Goal: Information Seeking & Learning: Learn about a topic

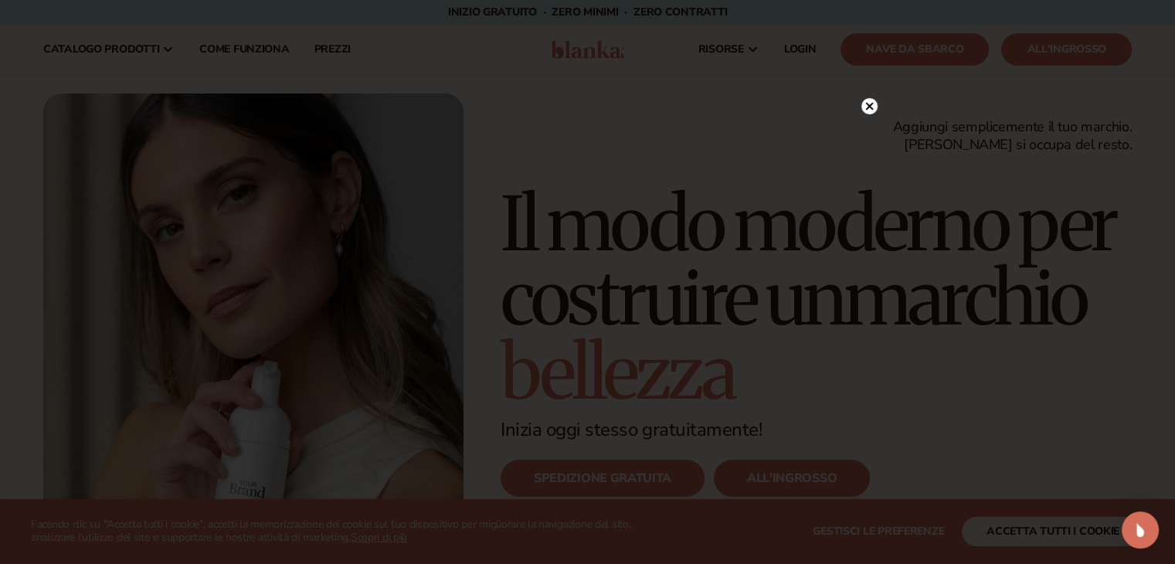
click at [871, 106] on circle at bounding box center [869, 106] width 16 height 16
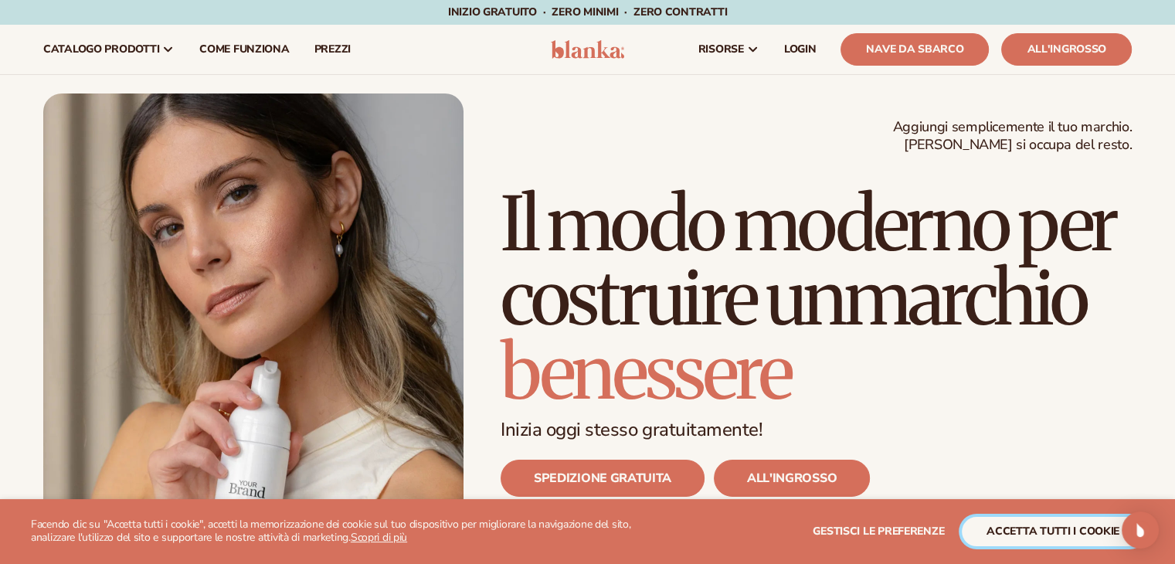
click at [1107, 533] on font "accetta tutti i cookie" at bounding box center [1052, 531] width 133 height 15
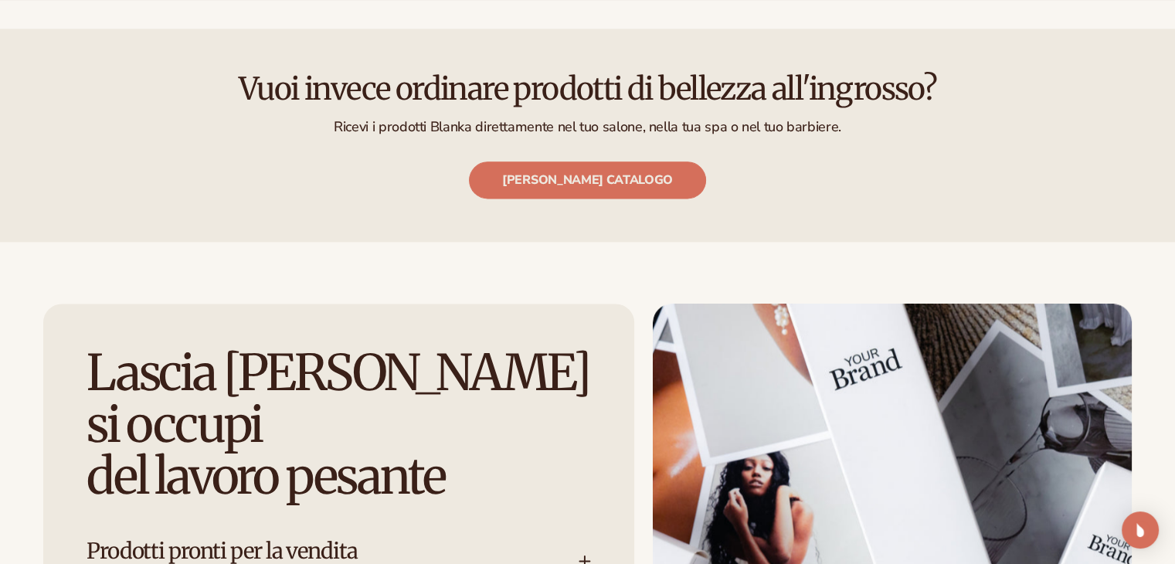
scroll to position [2394, 0]
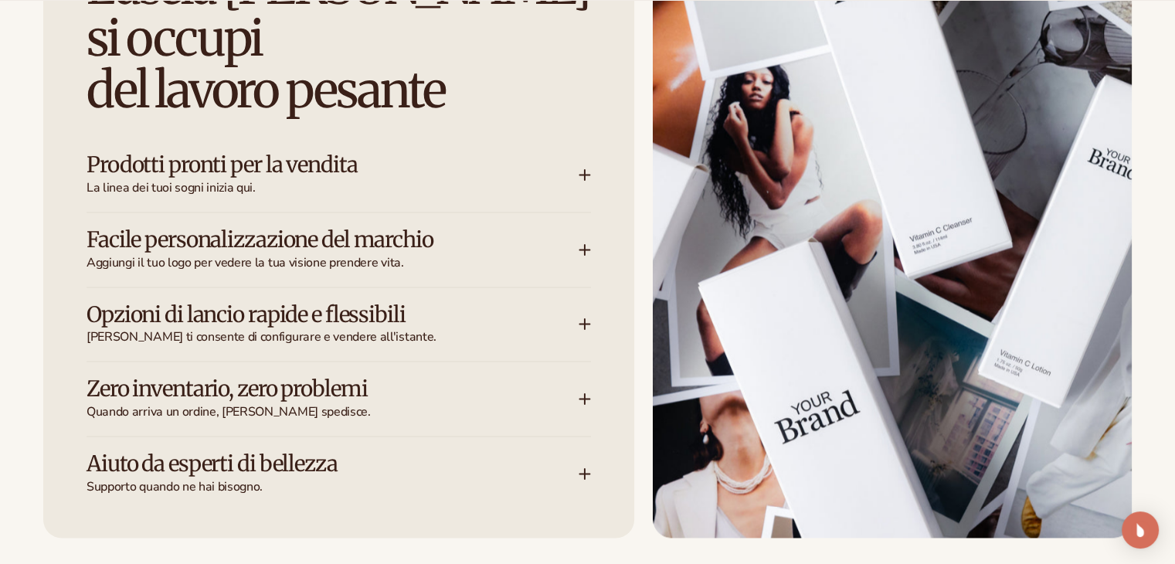
click at [578, 315] on div "Opzioni di lancio rapide e flessibili Blanka ti consente di configurare e vende…" at bounding box center [332, 324] width 492 height 43
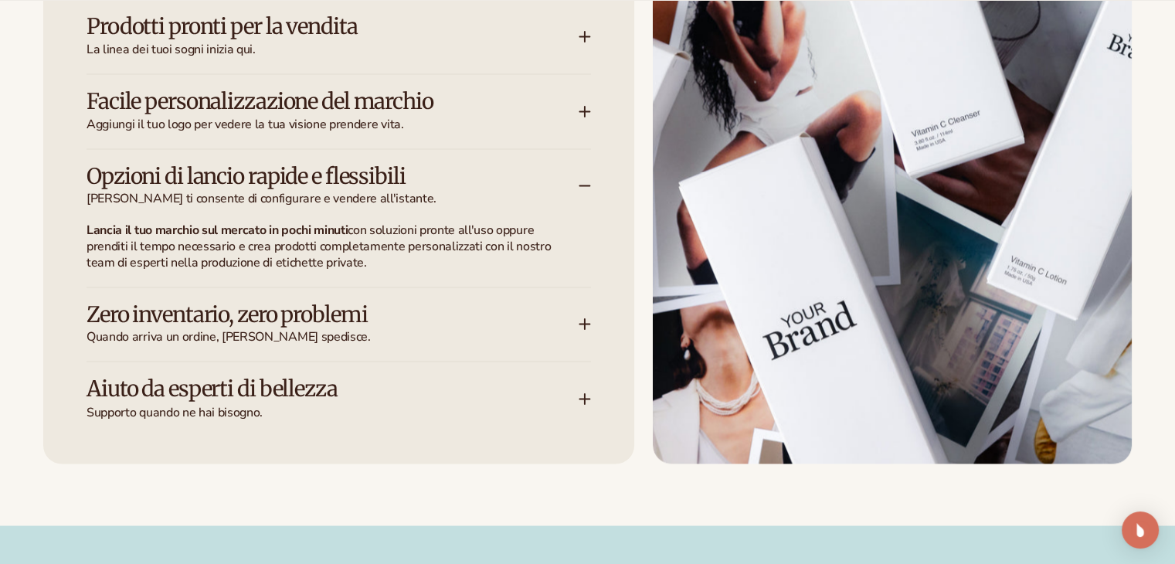
scroll to position [2548, 0]
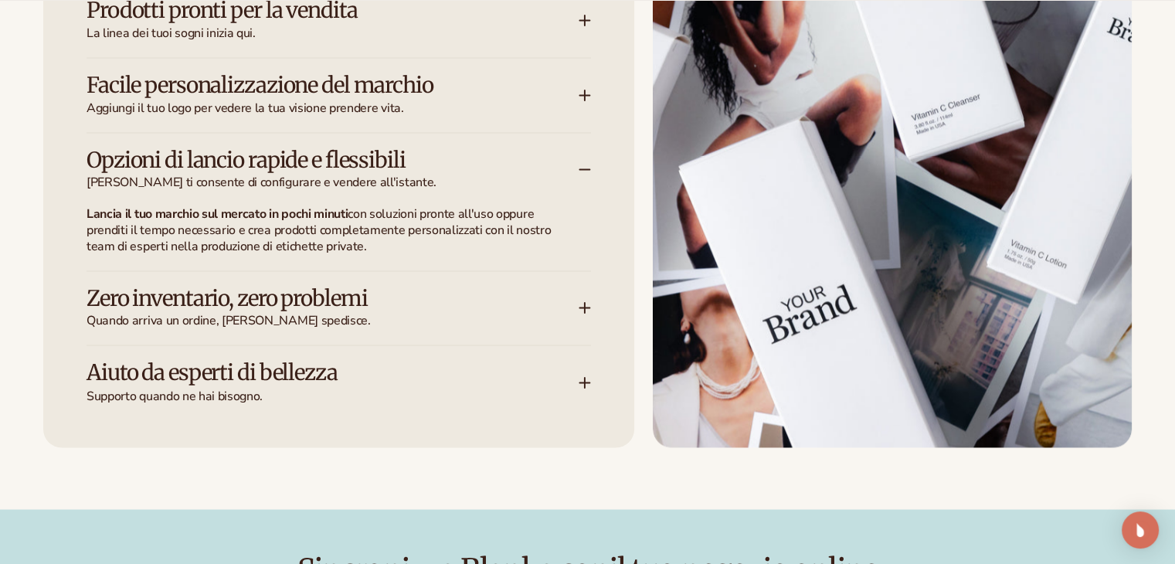
click at [527, 304] on h3 "Zero inventario, zero problemi" at bounding box center [309, 299] width 446 height 24
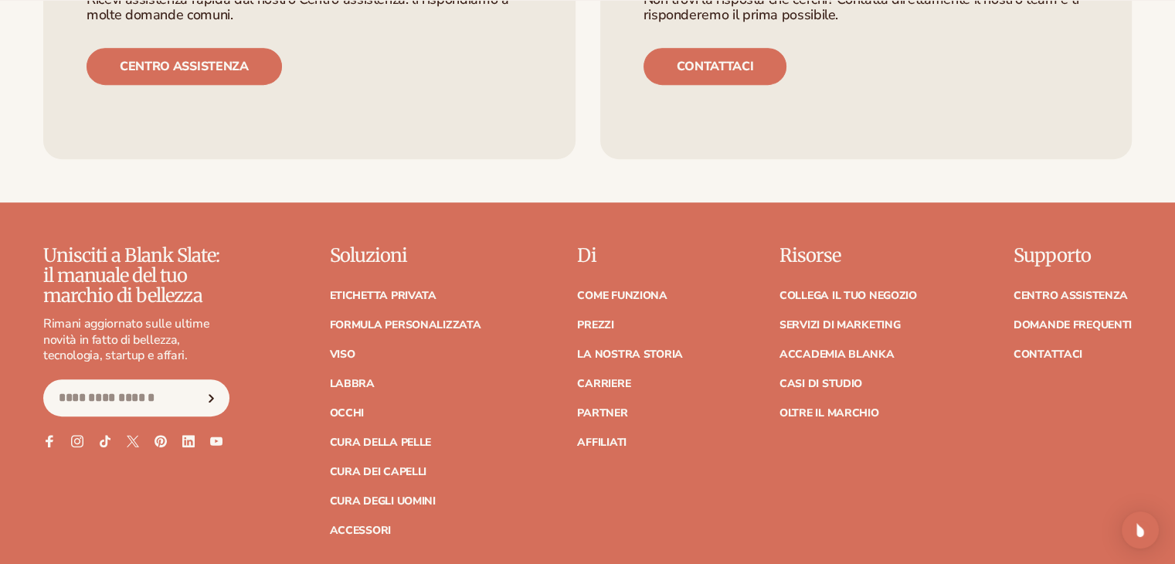
scroll to position [6642, 0]
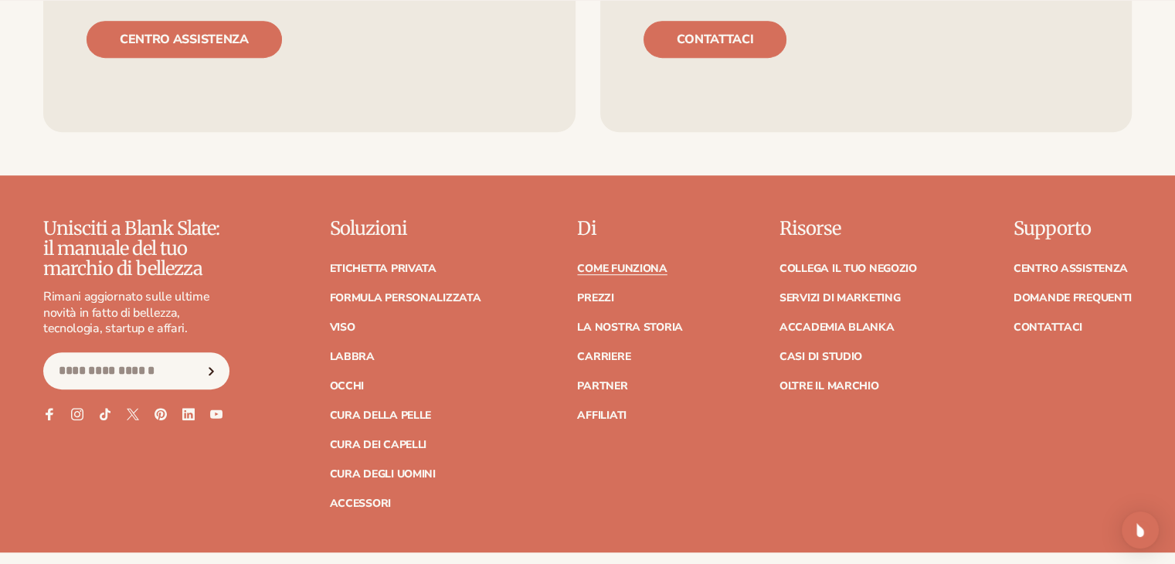
click at [628, 267] on font "Come funziona" at bounding box center [622, 268] width 90 height 15
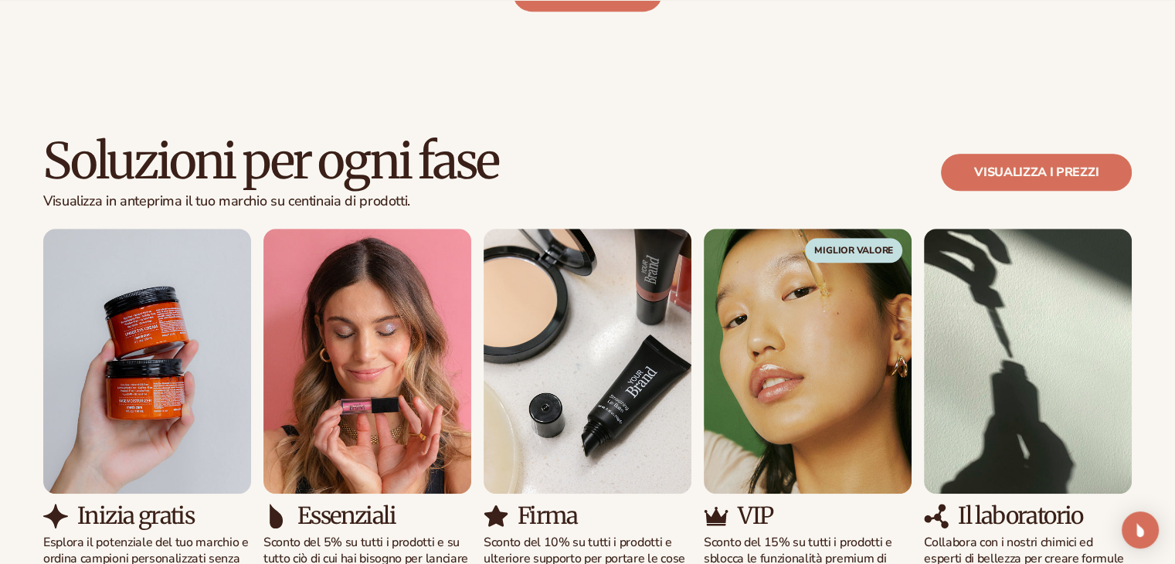
scroll to position [924, 0]
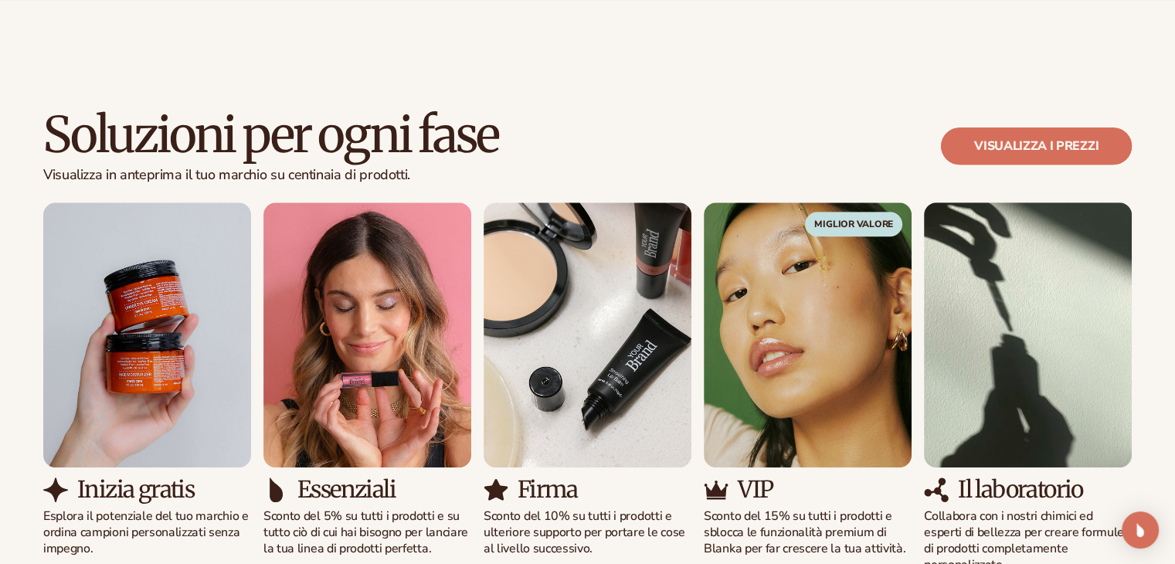
click at [1016, 139] on link "Visualizza i prezzi" at bounding box center [1036, 145] width 191 height 37
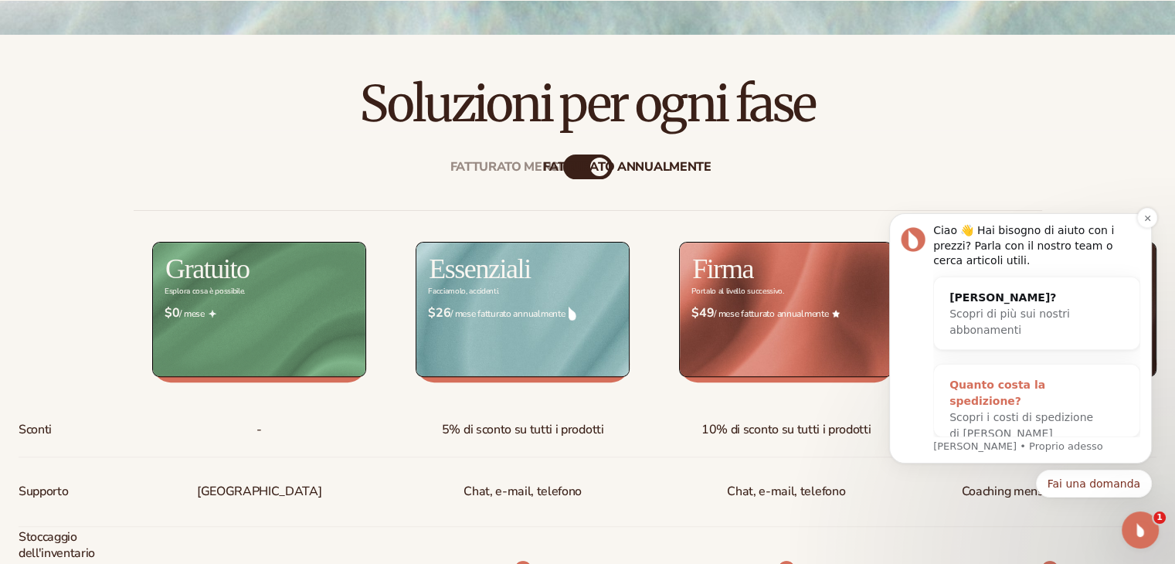
click at [1037, 411] on font "Scopri i costi di spedizione di Blanka" at bounding box center [1021, 425] width 144 height 29
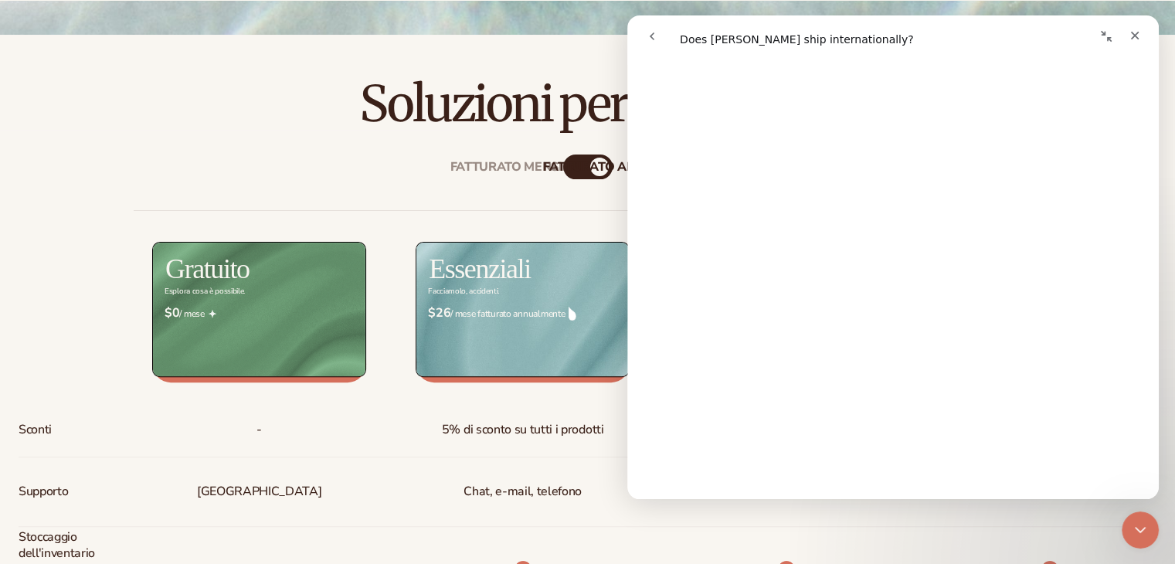
scroll to position [1080, 0]
click at [1138, 41] on icon "Close" at bounding box center [1134, 35] width 12 height 12
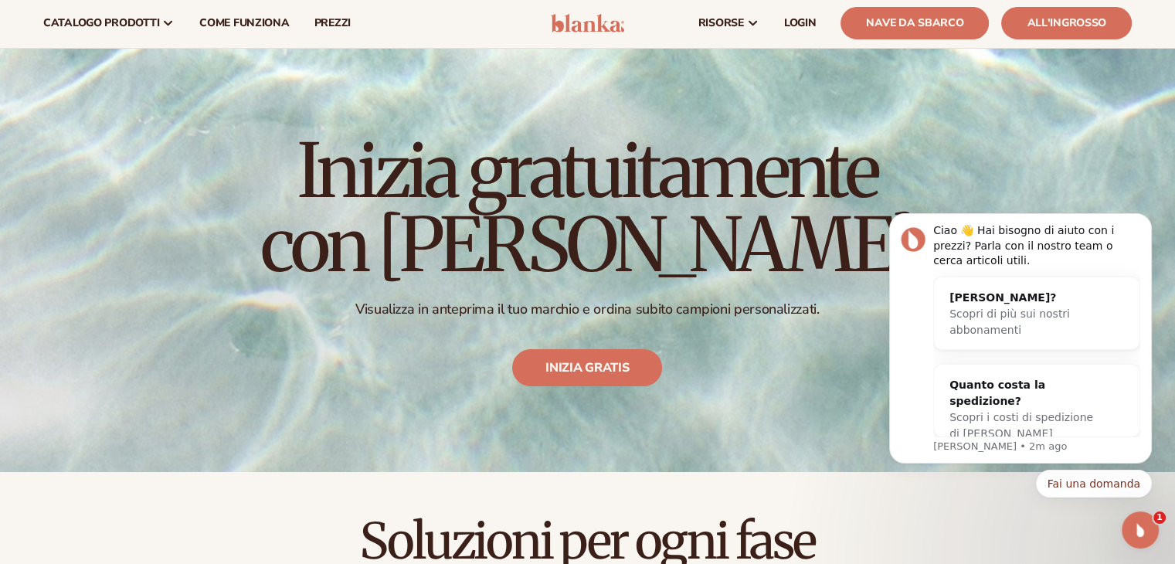
scroll to position [0, 0]
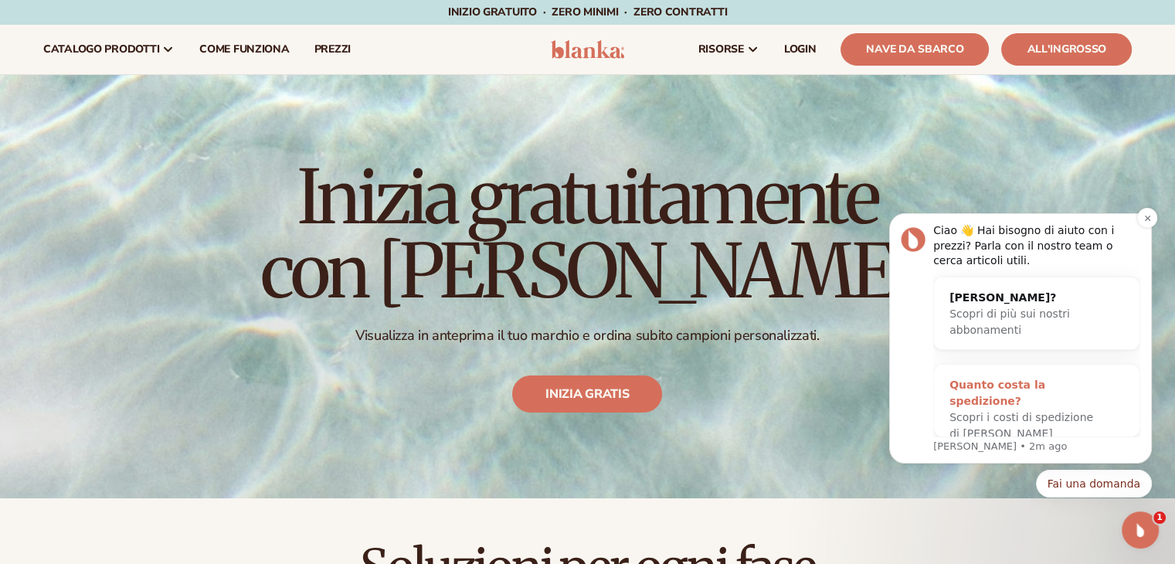
click at [1045, 378] on font "Quanto costa la spedizione?" at bounding box center [997, 392] width 96 height 29
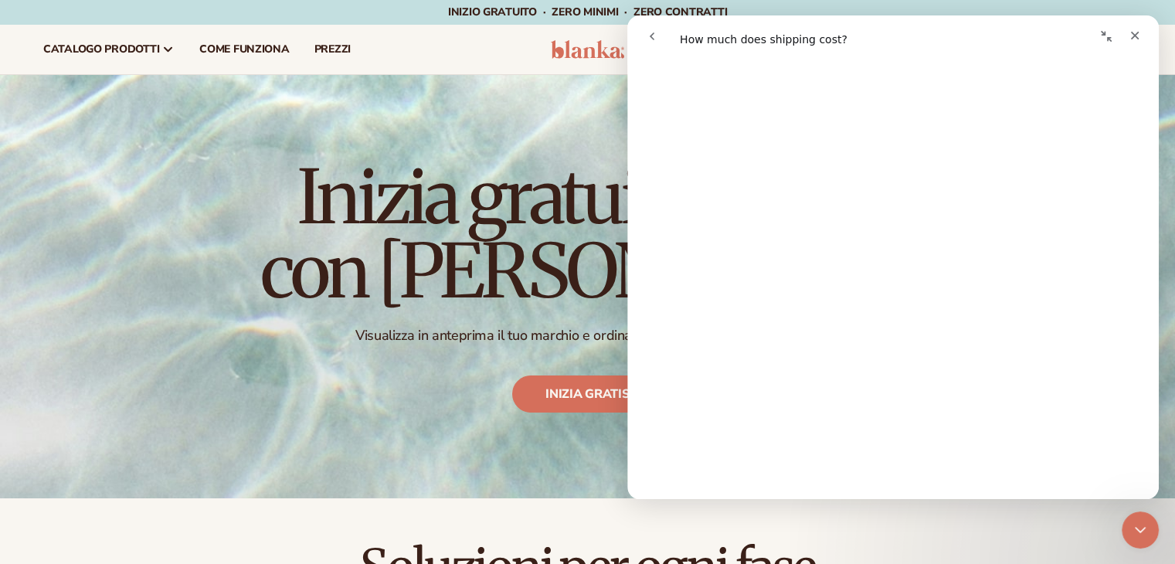
scroll to position [386, 0]
click at [1135, 41] on icon "Close" at bounding box center [1134, 35] width 12 height 12
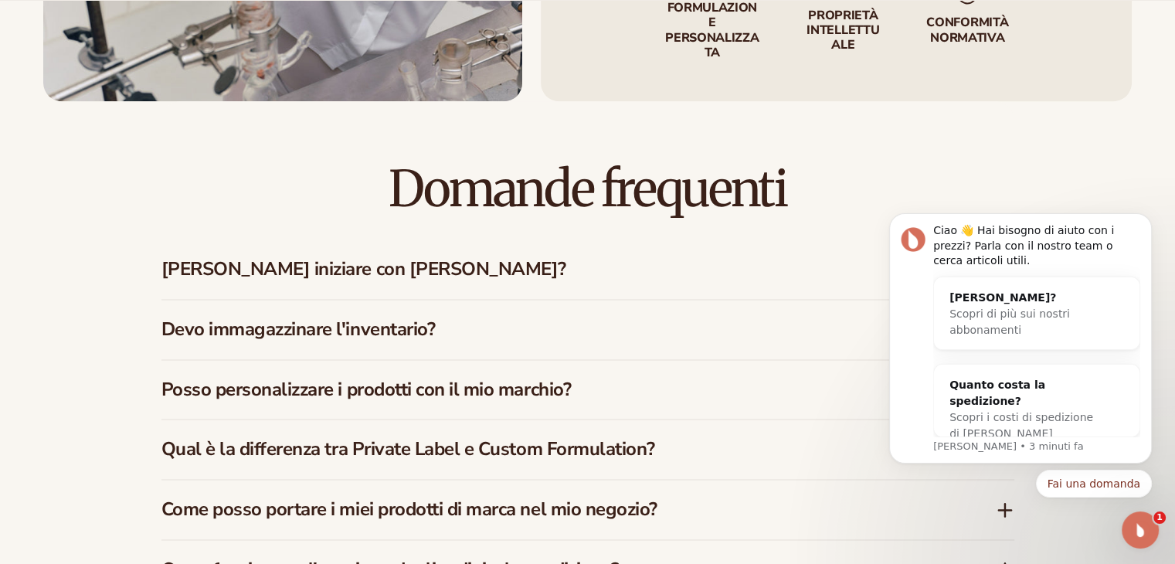
scroll to position [2548, 0]
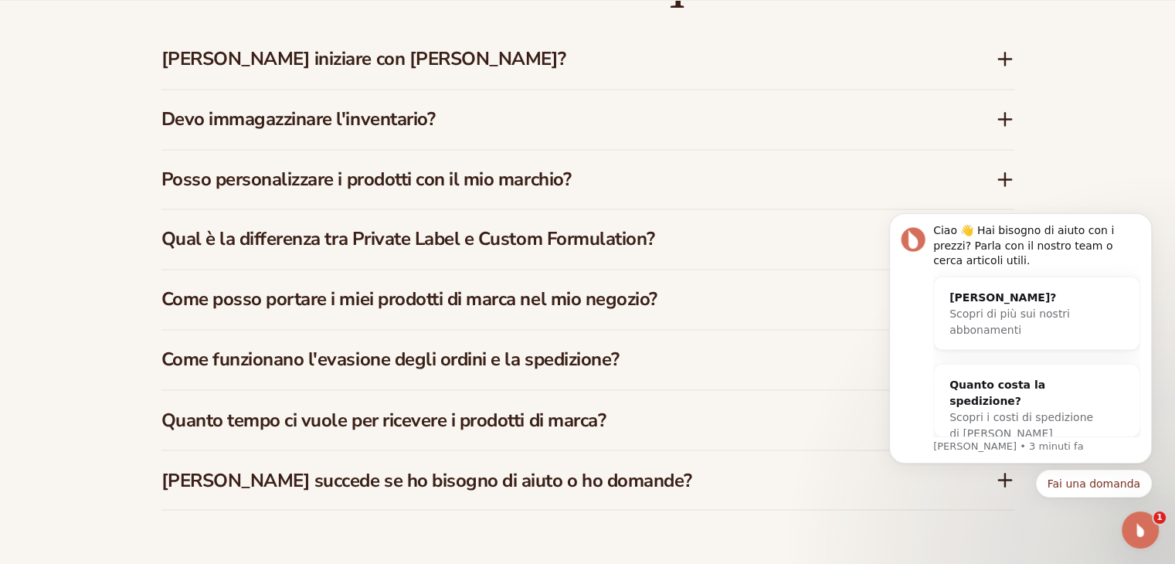
click at [1007, 59] on icon at bounding box center [1005, 59] width 12 height 0
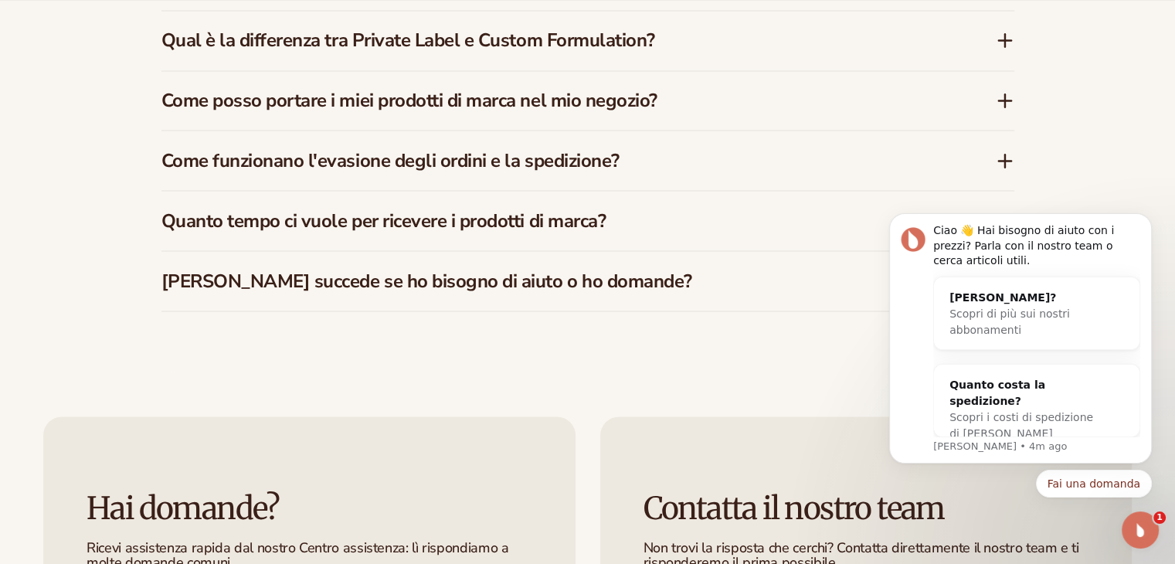
scroll to position [2857, 0]
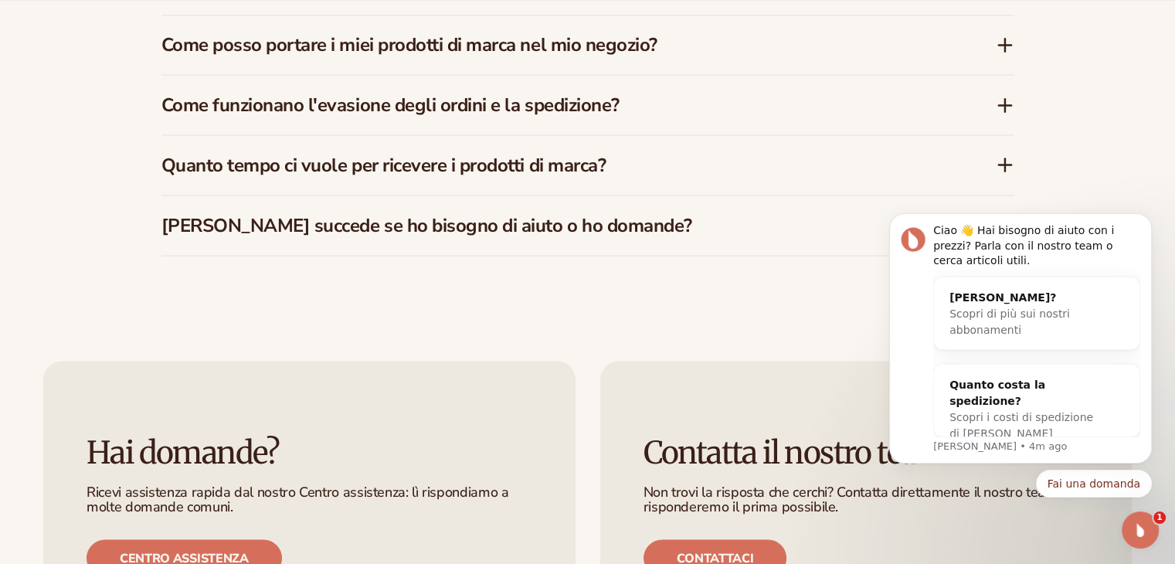
click at [1004, 164] on icon at bounding box center [1005, 164] width 12 height 0
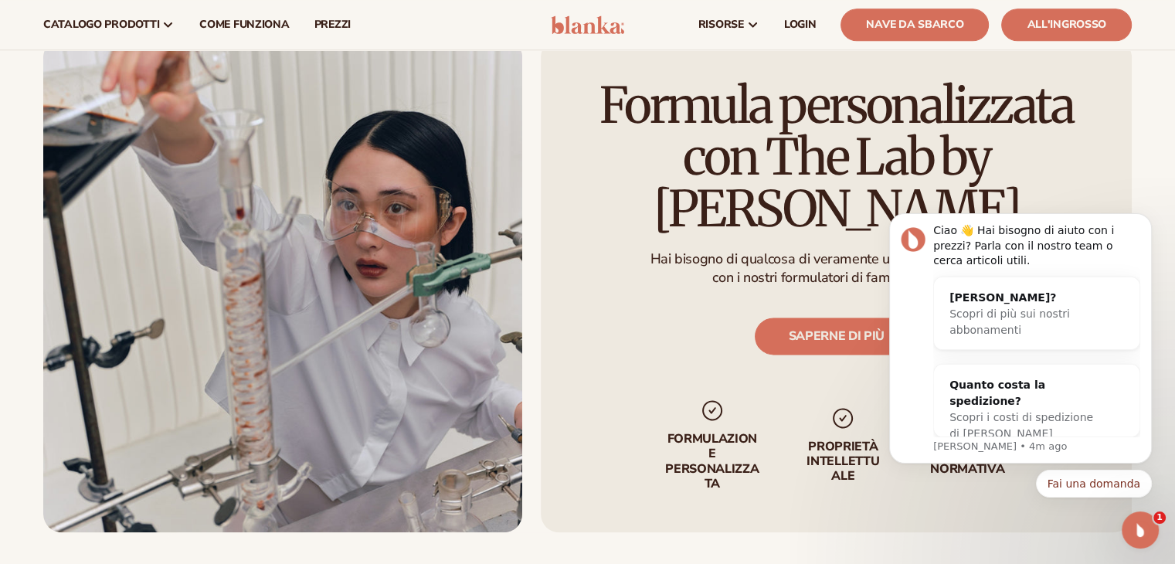
scroll to position [1521, 0]
